Goal: Navigation & Orientation: Find specific page/section

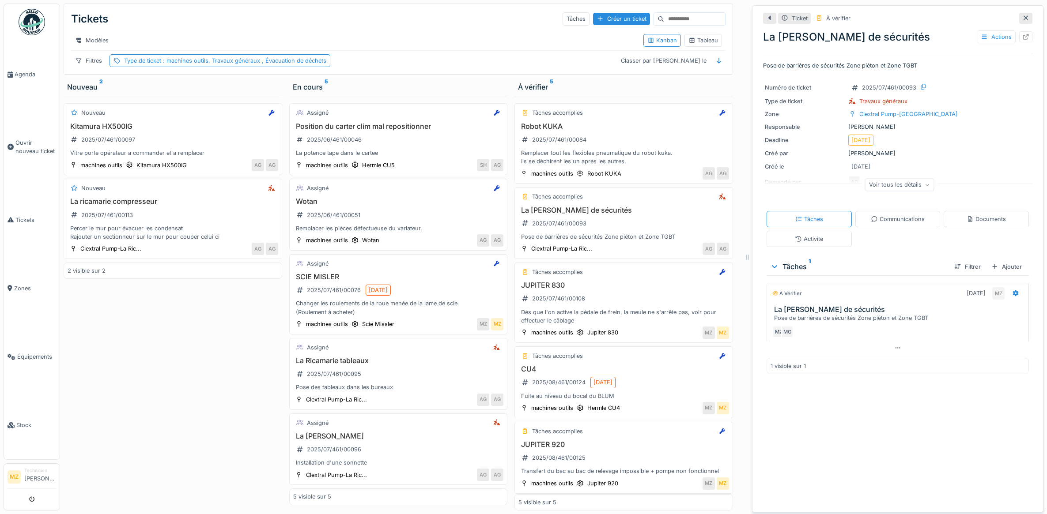
scroll to position [8, 0]
click at [217, 228] on div "Percer le mur pour évacuer les condensat Rajouter un sectionneur sur le mur pou…" at bounding box center [173, 232] width 211 height 17
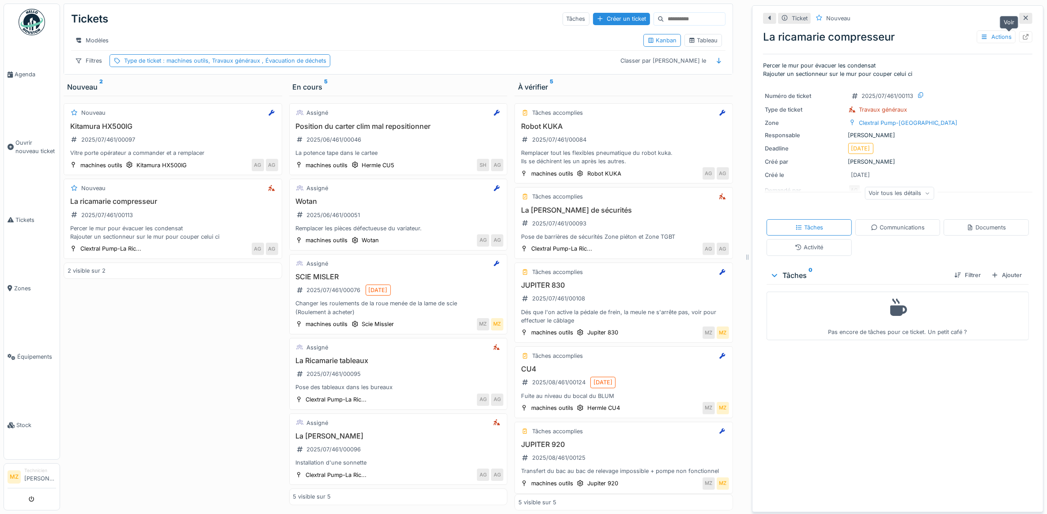
click at [1023, 34] on icon at bounding box center [1026, 37] width 6 height 6
click at [226, 226] on div "Percer le mur pour évacuer les condensat Rajouter un sectionneur sur le mur pou…" at bounding box center [173, 232] width 211 height 17
click at [895, 193] on div "Voir tous les détails" at bounding box center [899, 195] width 269 height 28
drag, startPoint x: 895, startPoint y: 193, endPoint x: 889, endPoint y: 189, distance: 8.0
click at [889, 189] on div "Voir tous les détails" at bounding box center [899, 193] width 69 height 13
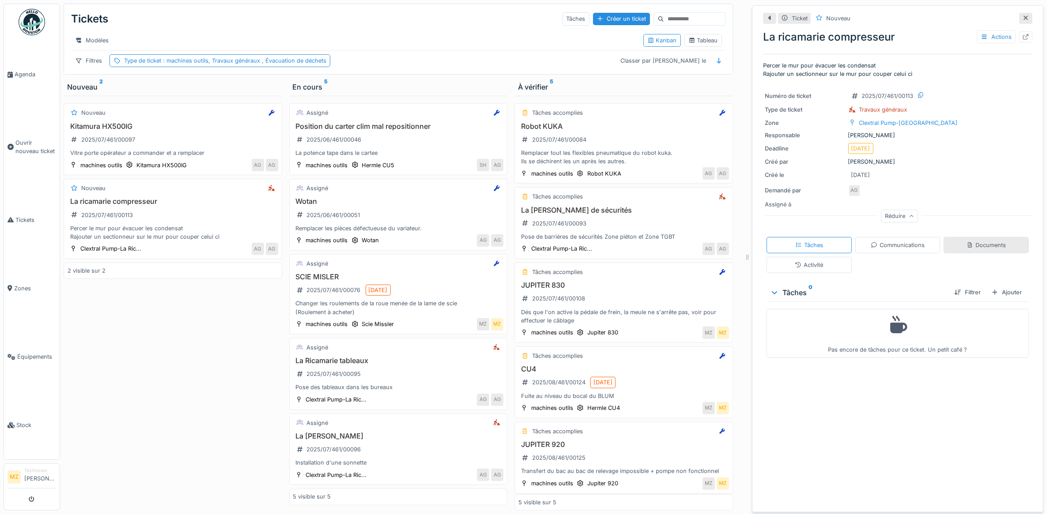
click at [959, 243] on div "Documents" at bounding box center [985, 245] width 85 height 16
click at [795, 261] on div "Activité" at bounding box center [809, 265] width 28 height 8
click at [623, 438] on div "JUPITER 920 2025/08/461/00125 Transfert du bac au bac de relevage impossible + …" at bounding box center [623, 455] width 211 height 35
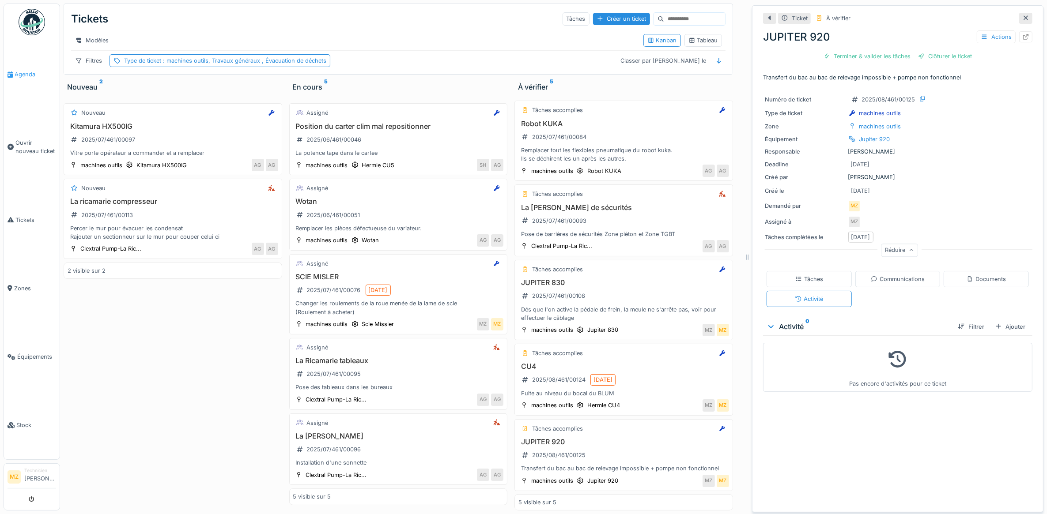
click at [31, 70] on span "Agenda" at bounding box center [35, 74] width 41 height 8
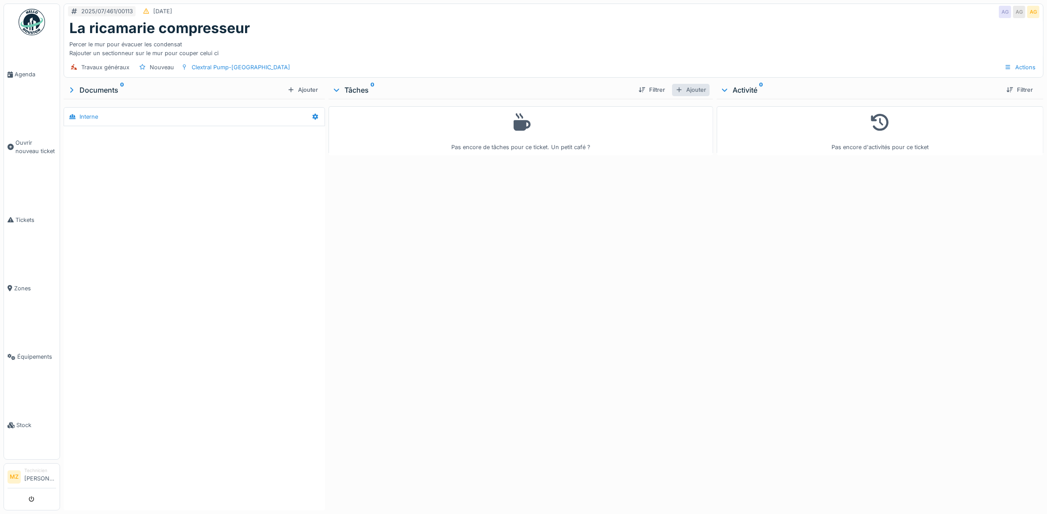
click at [679, 91] on div "Ajouter" at bounding box center [691, 90] width 38 height 12
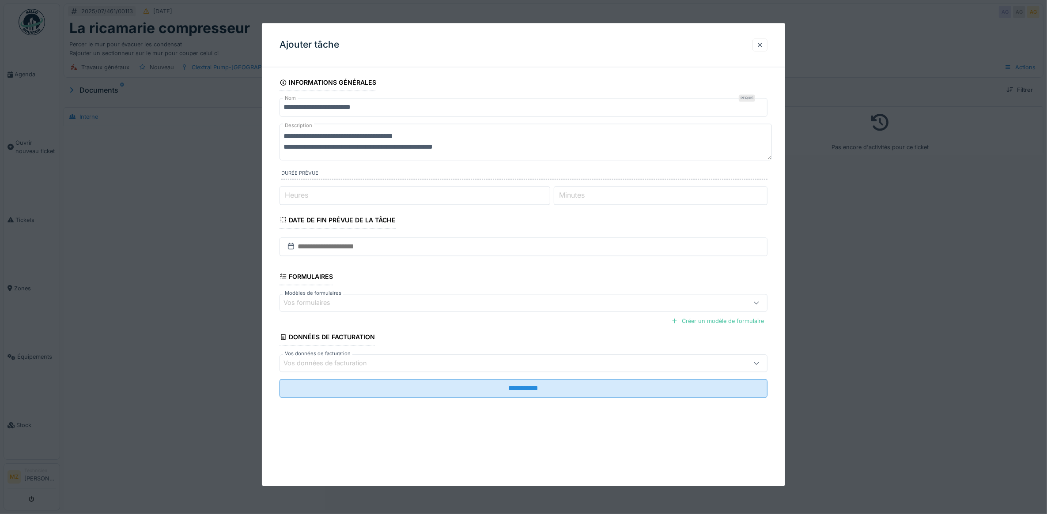
click at [841, 273] on div at bounding box center [523, 257] width 1047 height 514
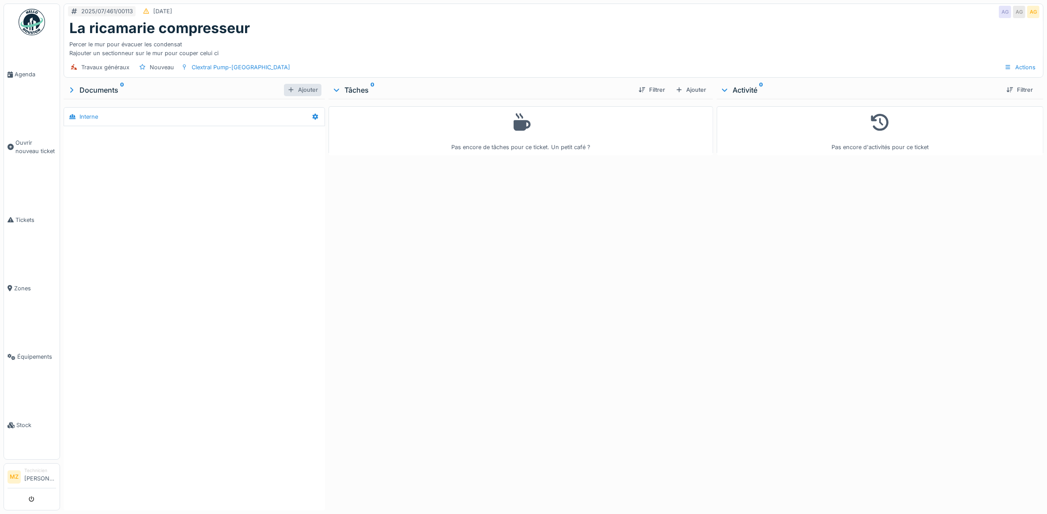
click at [301, 91] on div "Ajouter" at bounding box center [303, 90] width 38 height 12
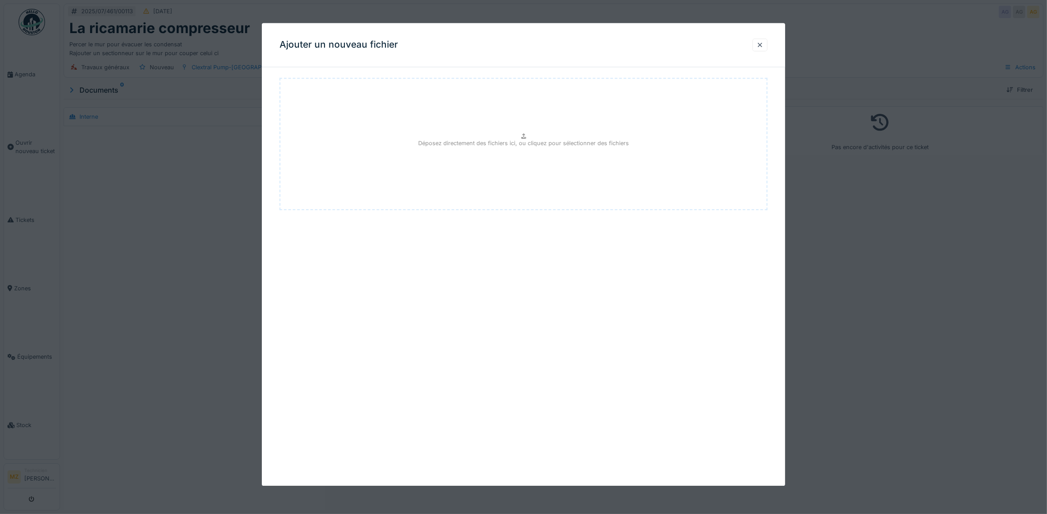
click at [898, 279] on div at bounding box center [523, 257] width 1047 height 514
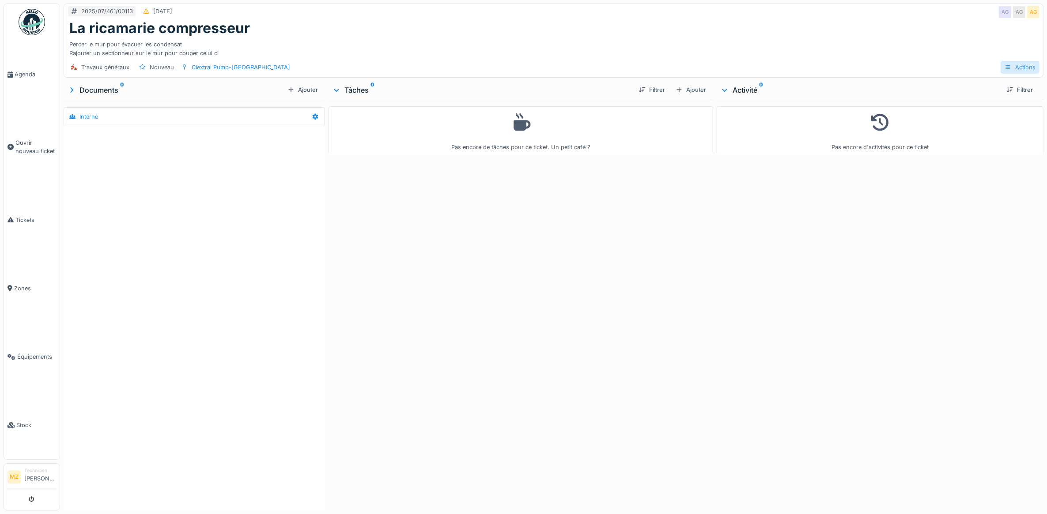
click at [1022, 63] on div "Actions" at bounding box center [1019, 67] width 39 height 13
click at [678, 91] on div "Ajouter" at bounding box center [691, 90] width 38 height 12
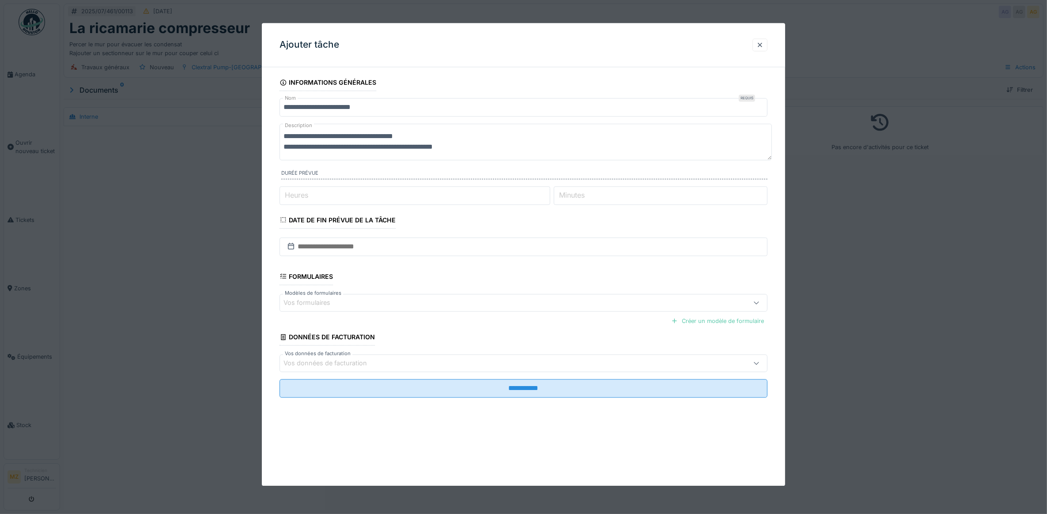
click at [725, 323] on div "Créer un modèle de formulaire" at bounding box center [718, 321] width 100 height 12
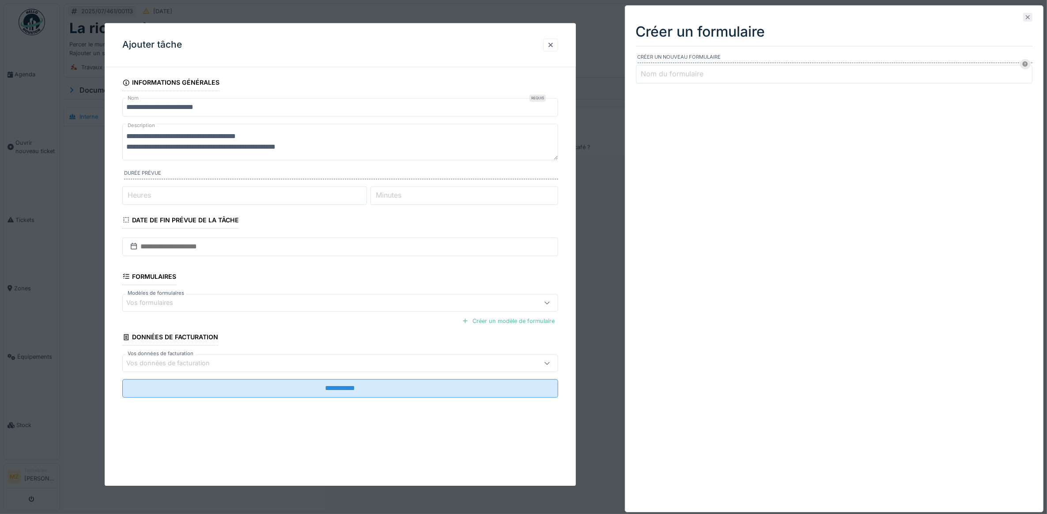
click at [1024, 20] on icon at bounding box center [1027, 18] width 7 height 6
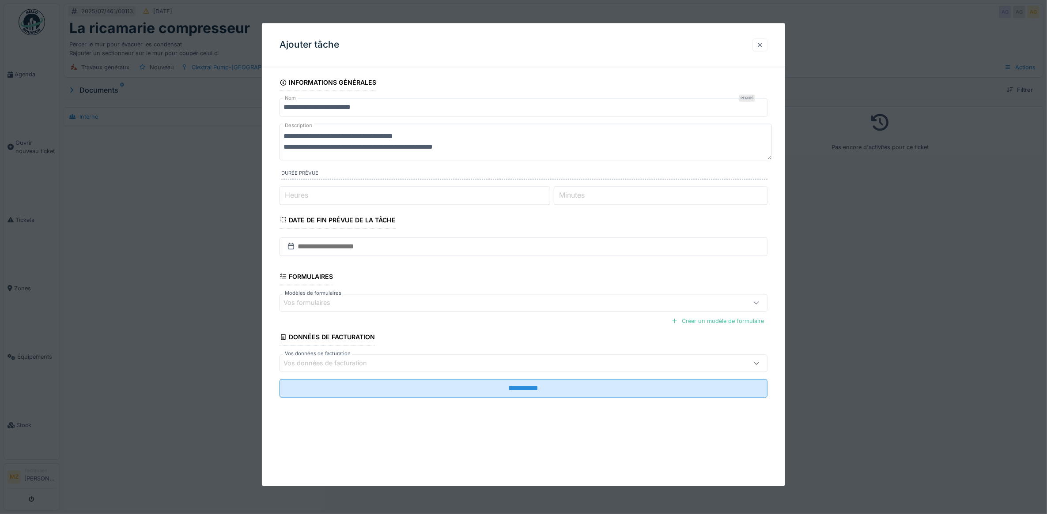
click at [763, 42] on div at bounding box center [759, 45] width 7 height 8
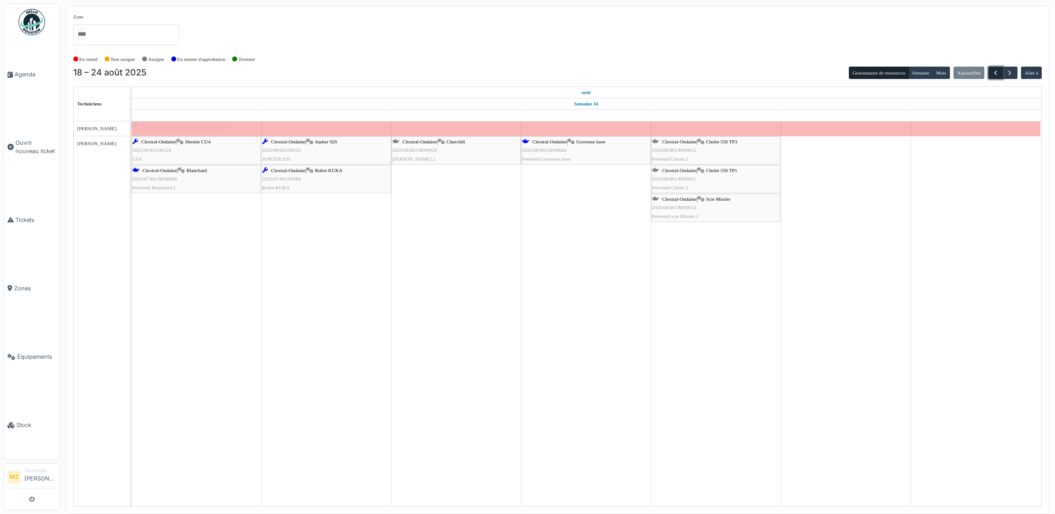
click at [992, 71] on span "button" at bounding box center [996, 73] width 8 height 8
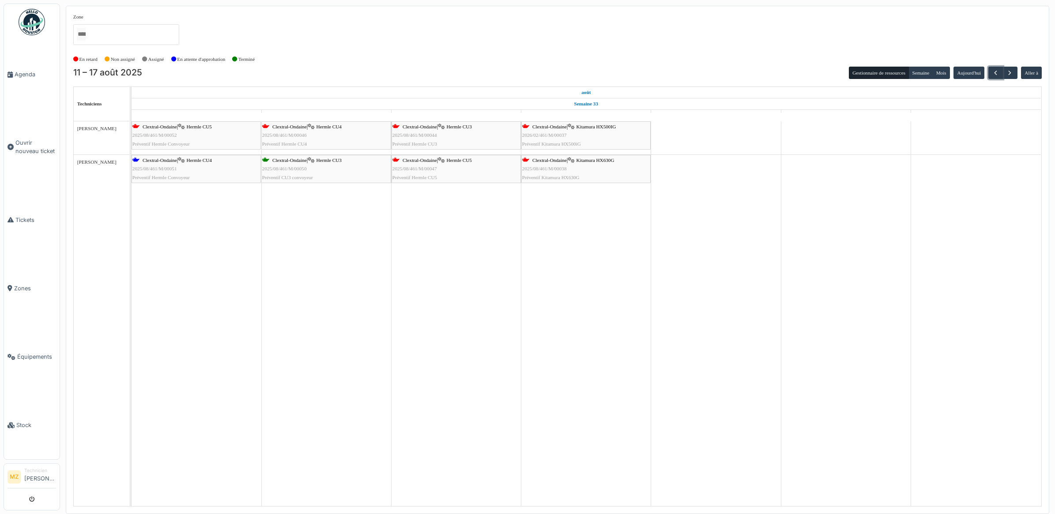
click at [464, 174] on div "Clextral-Ondaine | Hermle CU5 2025/08/461/M/00047 Préventif Hermle CU5" at bounding box center [456, 169] width 128 height 26
click at [298, 137] on span "2025/08/461/M/00046" at bounding box center [284, 134] width 45 height 5
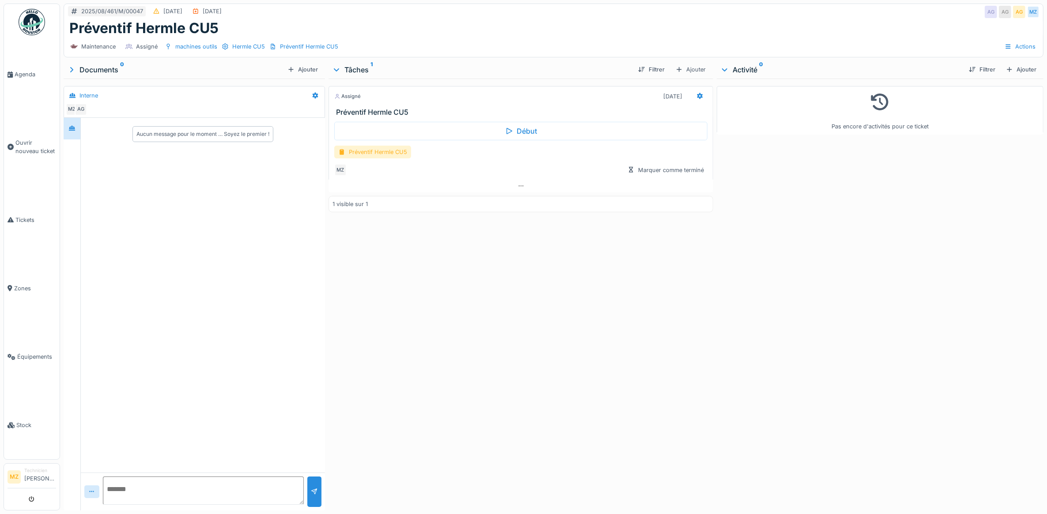
click at [400, 155] on div "Préventif Hermle CU5" at bounding box center [372, 152] width 77 height 13
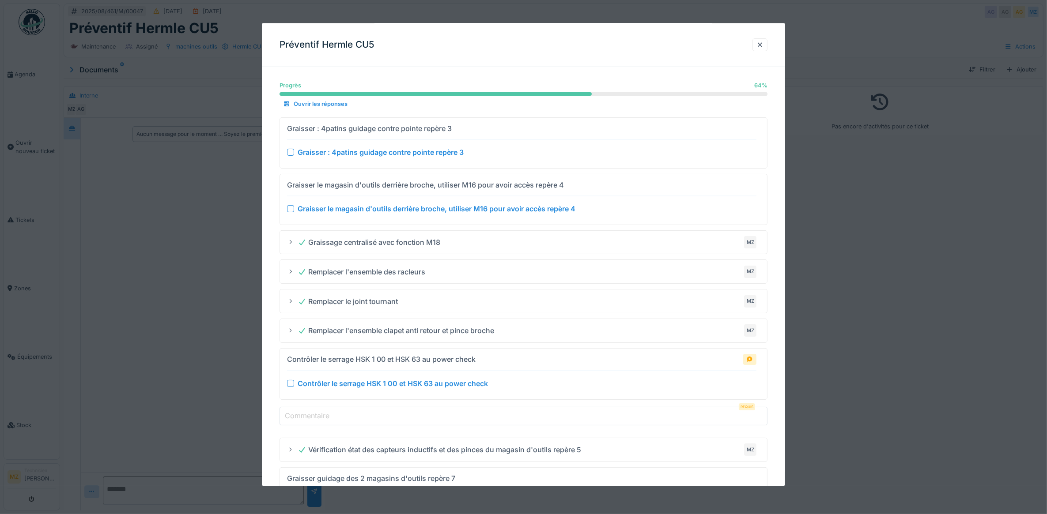
click at [851, 362] on div at bounding box center [523, 257] width 1047 height 514
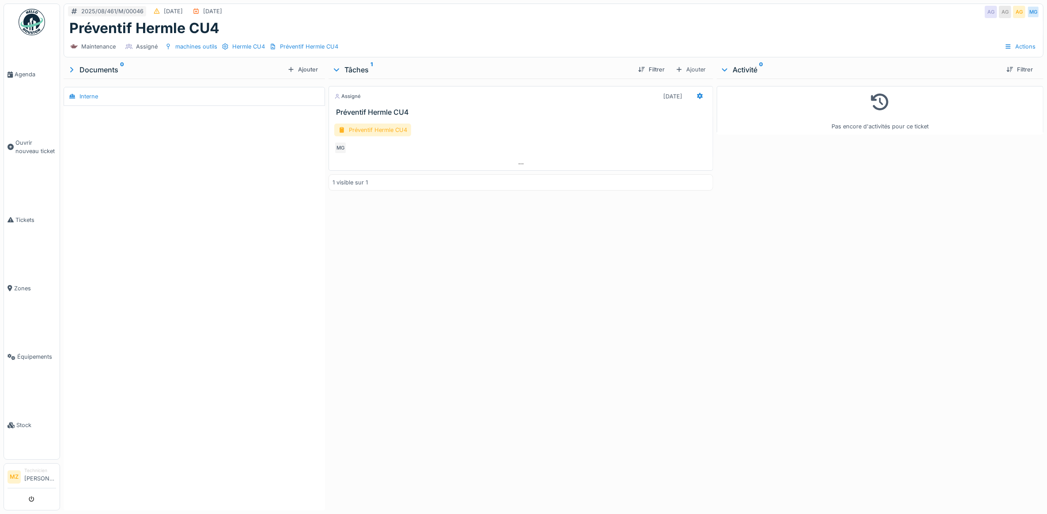
click at [389, 126] on div "Préventif Hermle CU4" at bounding box center [372, 130] width 77 height 13
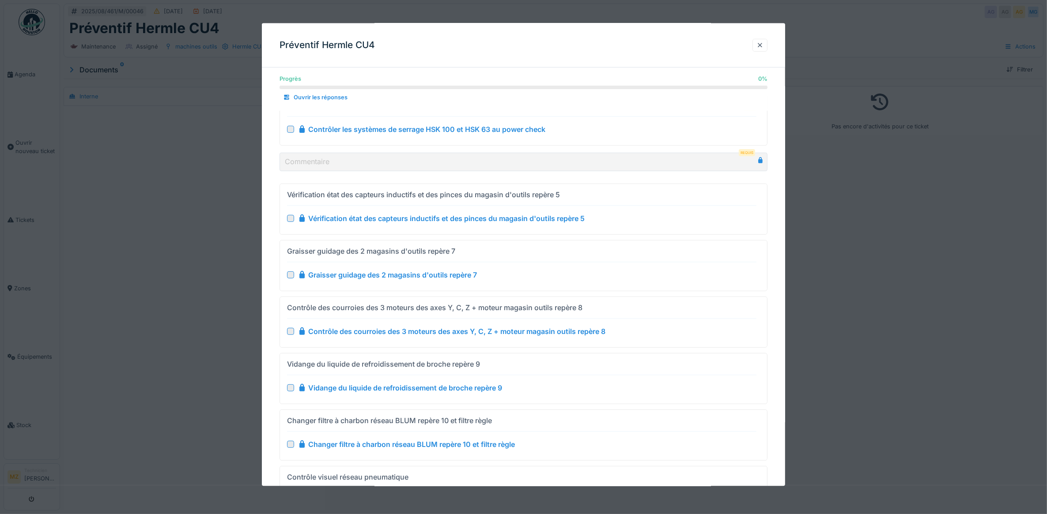
scroll to position [166, 0]
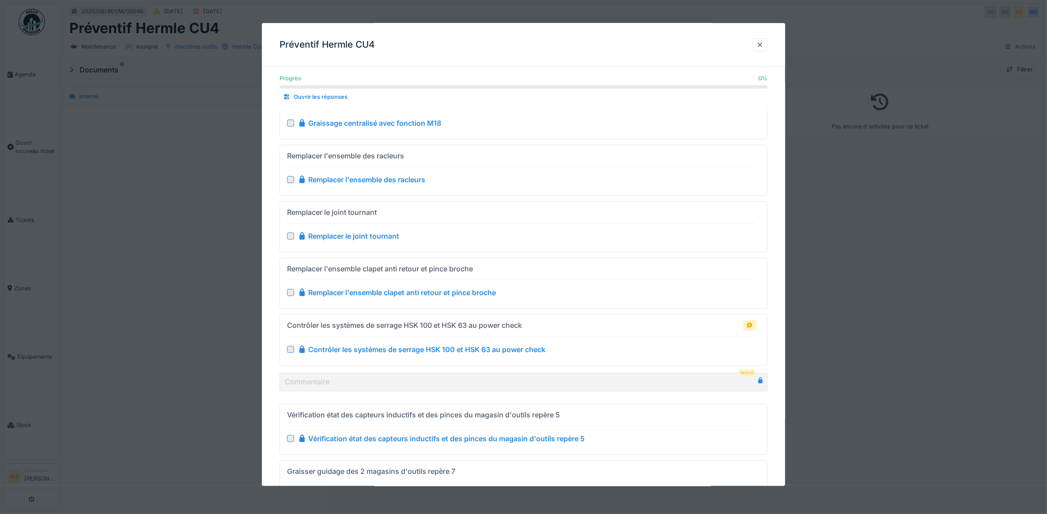
click at [762, 382] on icon at bounding box center [760, 380] width 4 height 6
click at [846, 321] on div at bounding box center [523, 257] width 1047 height 514
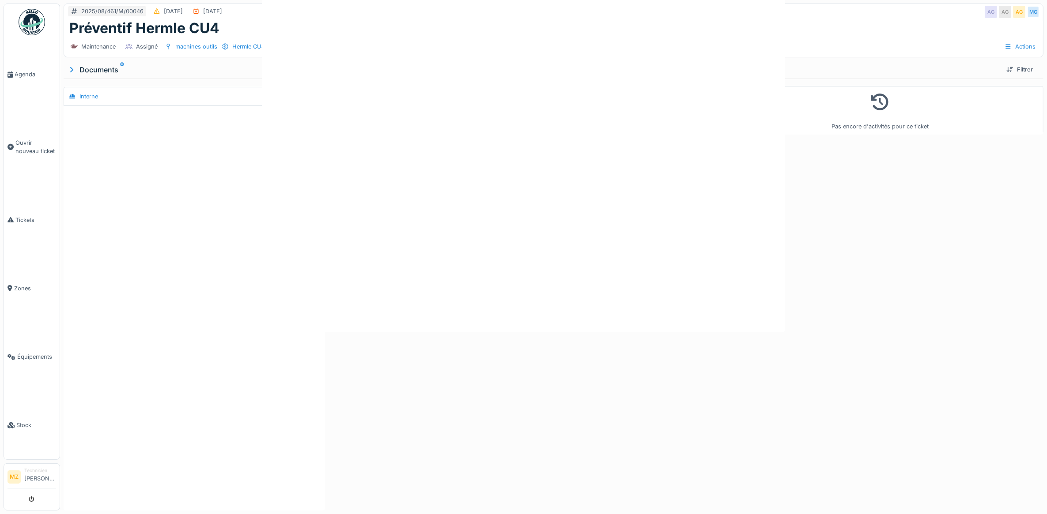
scroll to position [0, 0]
click at [25, 83] on link "Agenda" at bounding box center [32, 74] width 56 height 68
